Goal: Obtain resource: Download file/media

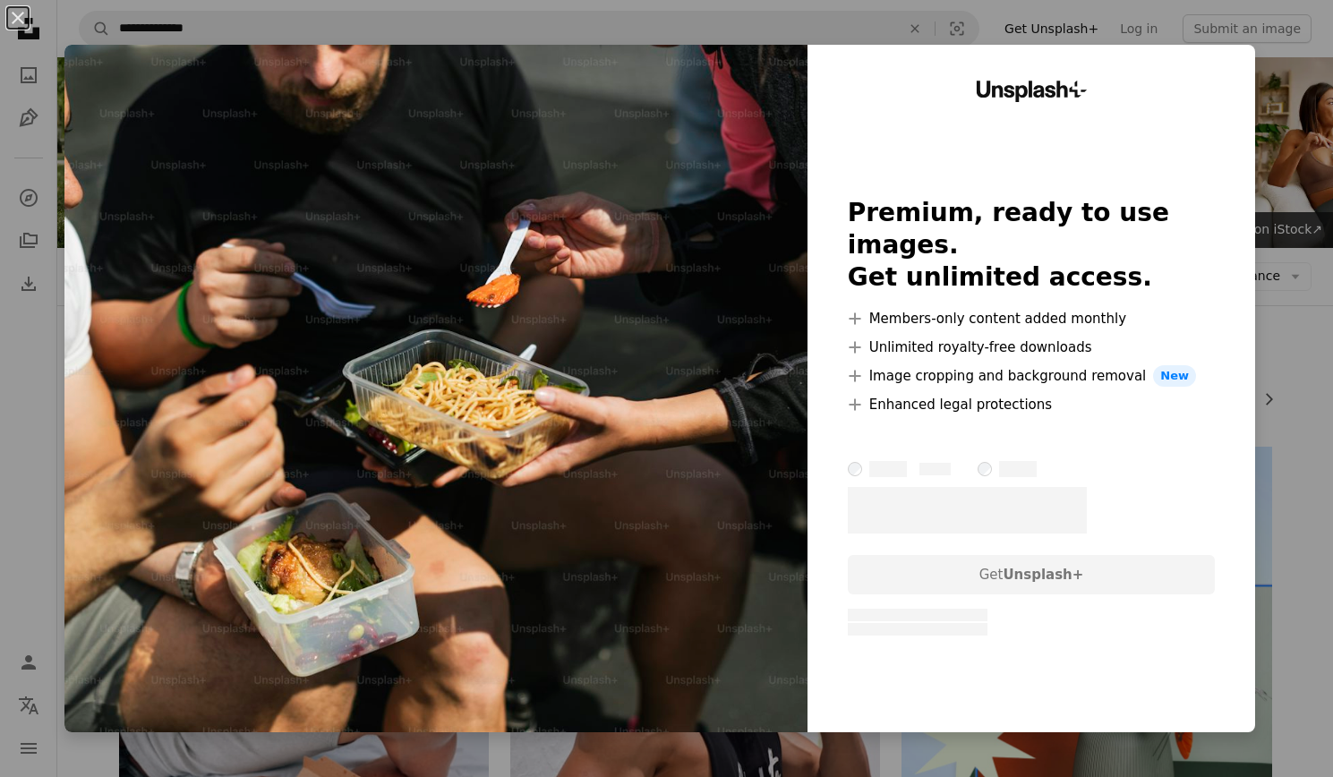
scroll to position [840, 0]
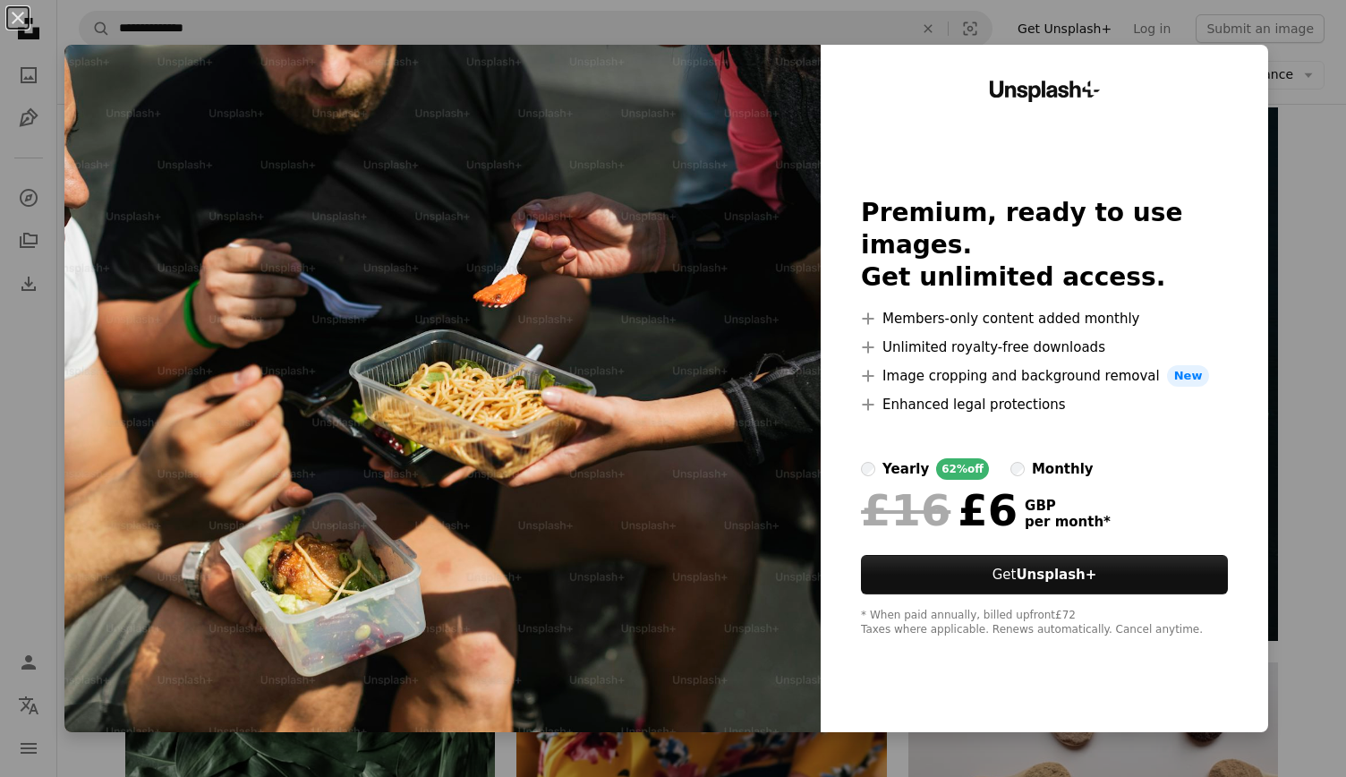
click at [1312, 135] on div "An X shape Unsplash+ Premium, ready to use images. Get unlimited access. A plus…" at bounding box center [673, 388] width 1346 height 777
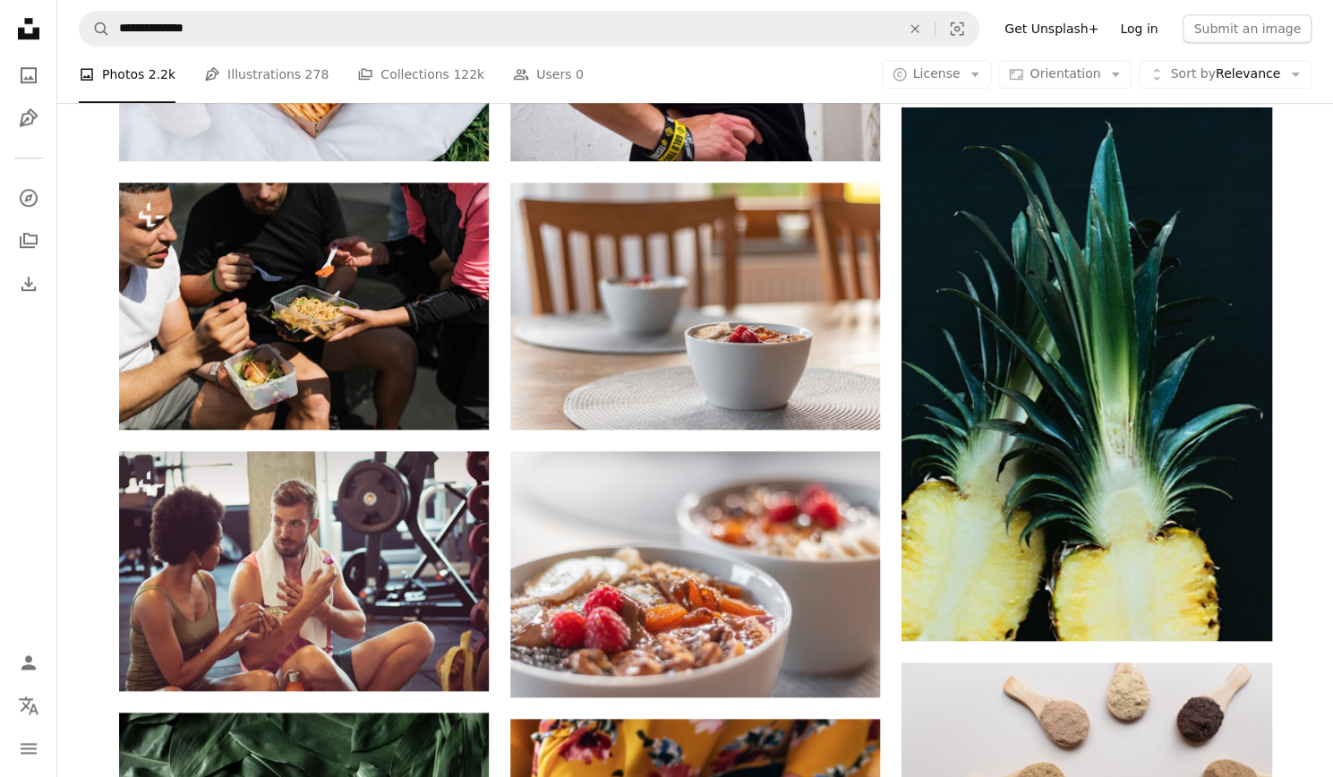
click at [1140, 27] on link "Log in" at bounding box center [1138, 28] width 59 height 29
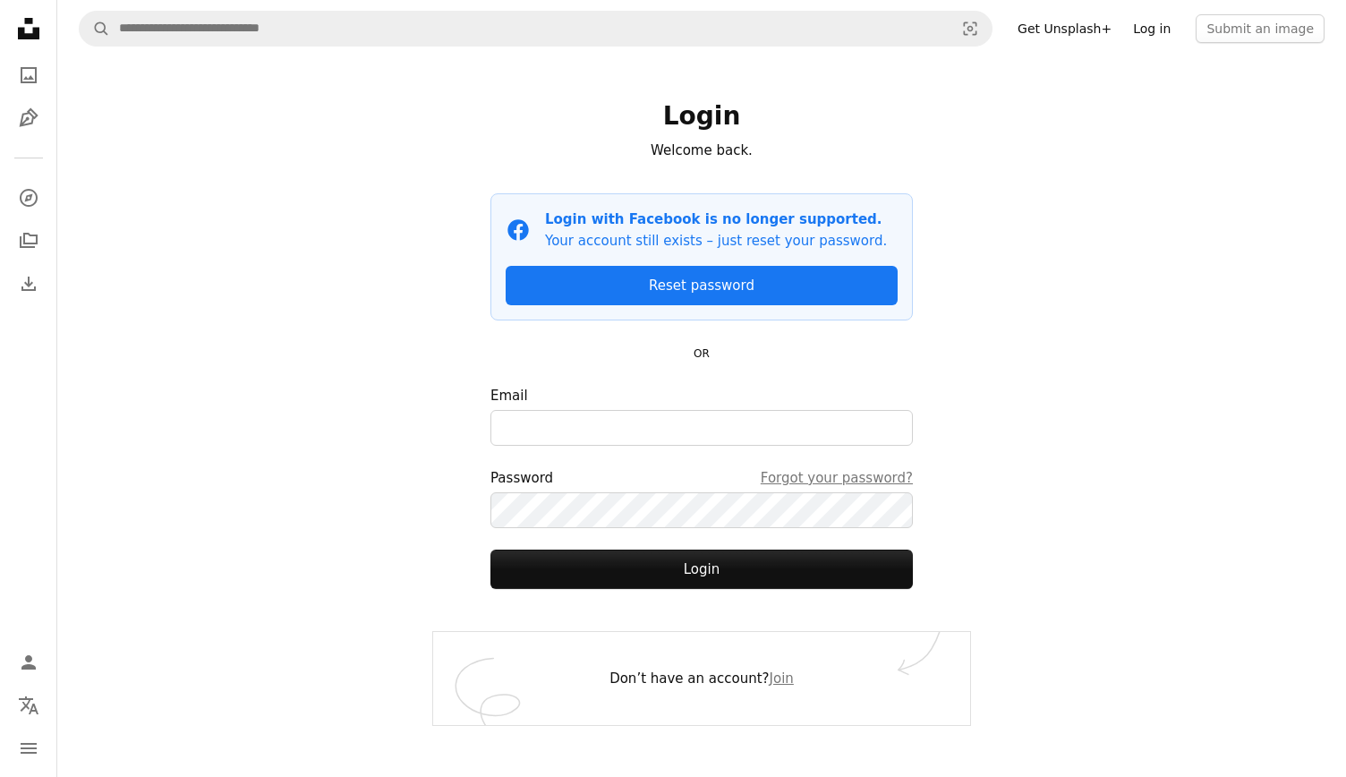
click at [1140, 27] on link "Log in" at bounding box center [1151, 28] width 59 height 29
click at [762, 668] on div "Don’t have an account? Join" at bounding box center [701, 678] width 537 height 93
click at [779, 679] on link "Join" at bounding box center [782, 678] width 24 height 16
